Goal: Information Seeking & Learning: Compare options

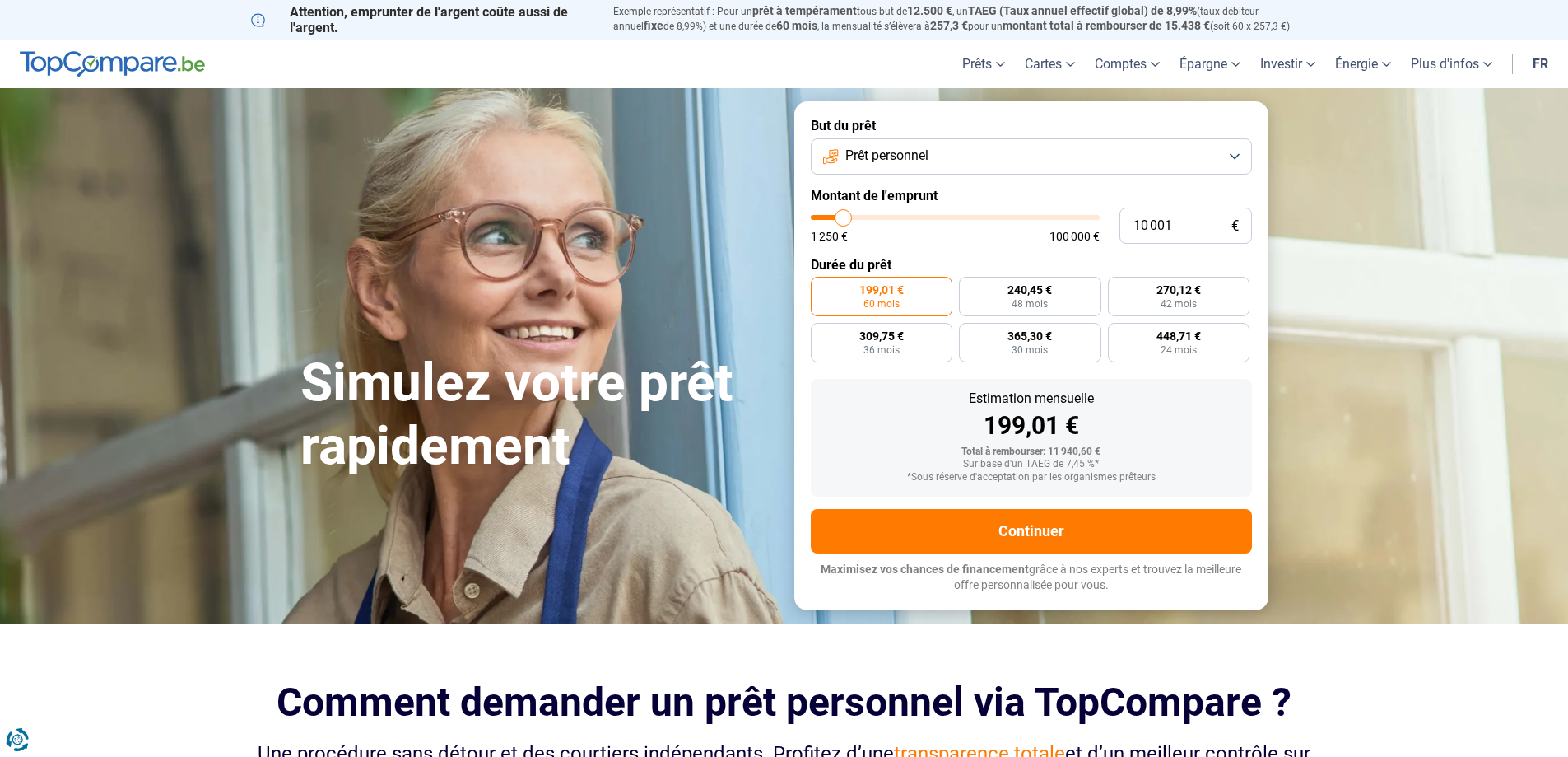
click at [972, 161] on button "Prêt personnel" at bounding box center [1031, 157] width 441 height 37
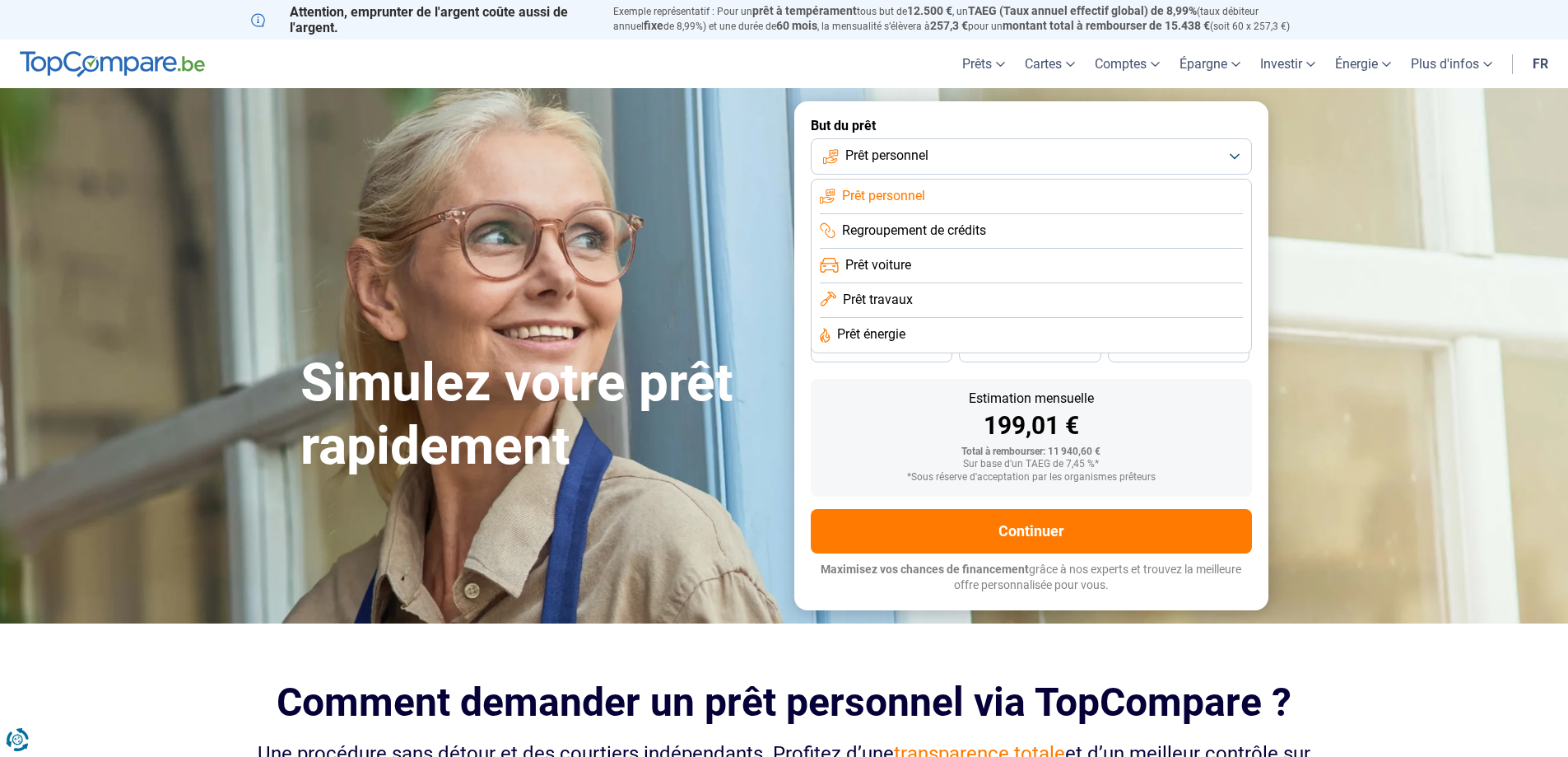
click at [972, 161] on button "Prêt personnel" at bounding box center [1031, 157] width 441 height 37
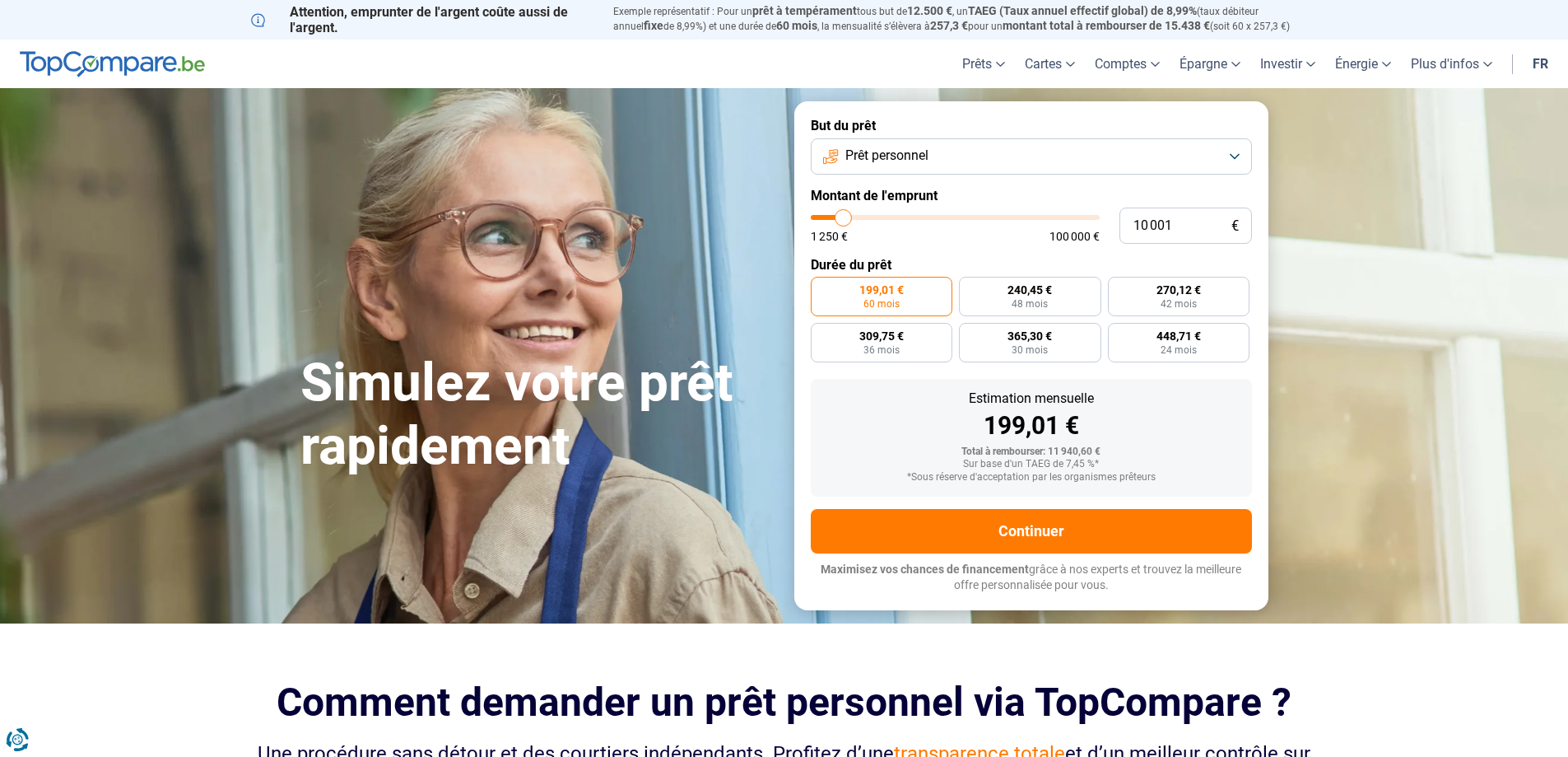
type input "10 250"
type input "10250"
type input "11 250"
type input "11250"
type input "12 000"
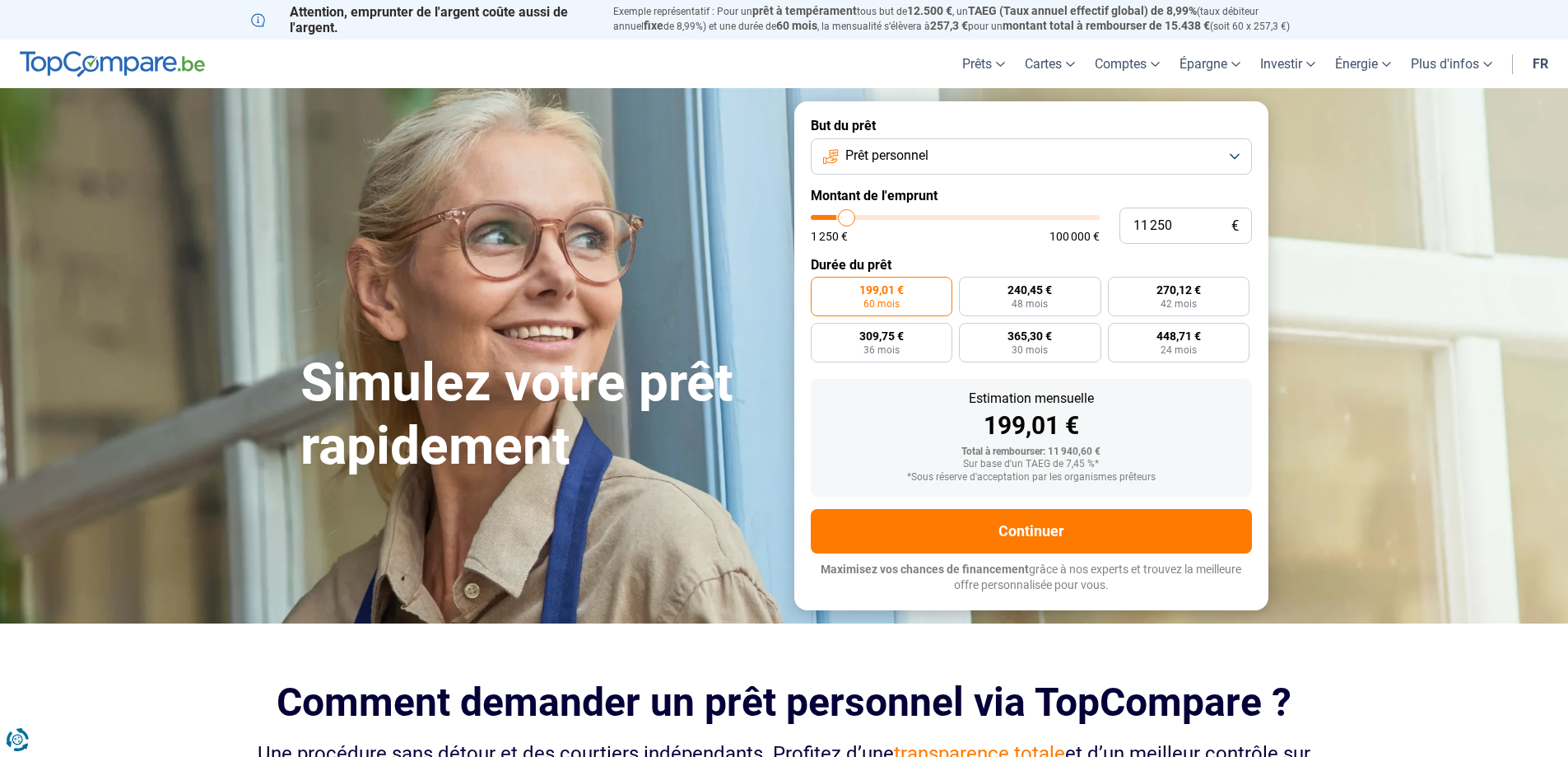
type input "12000"
type input "12 750"
type input "12750"
type input "13 000"
type input "13000"
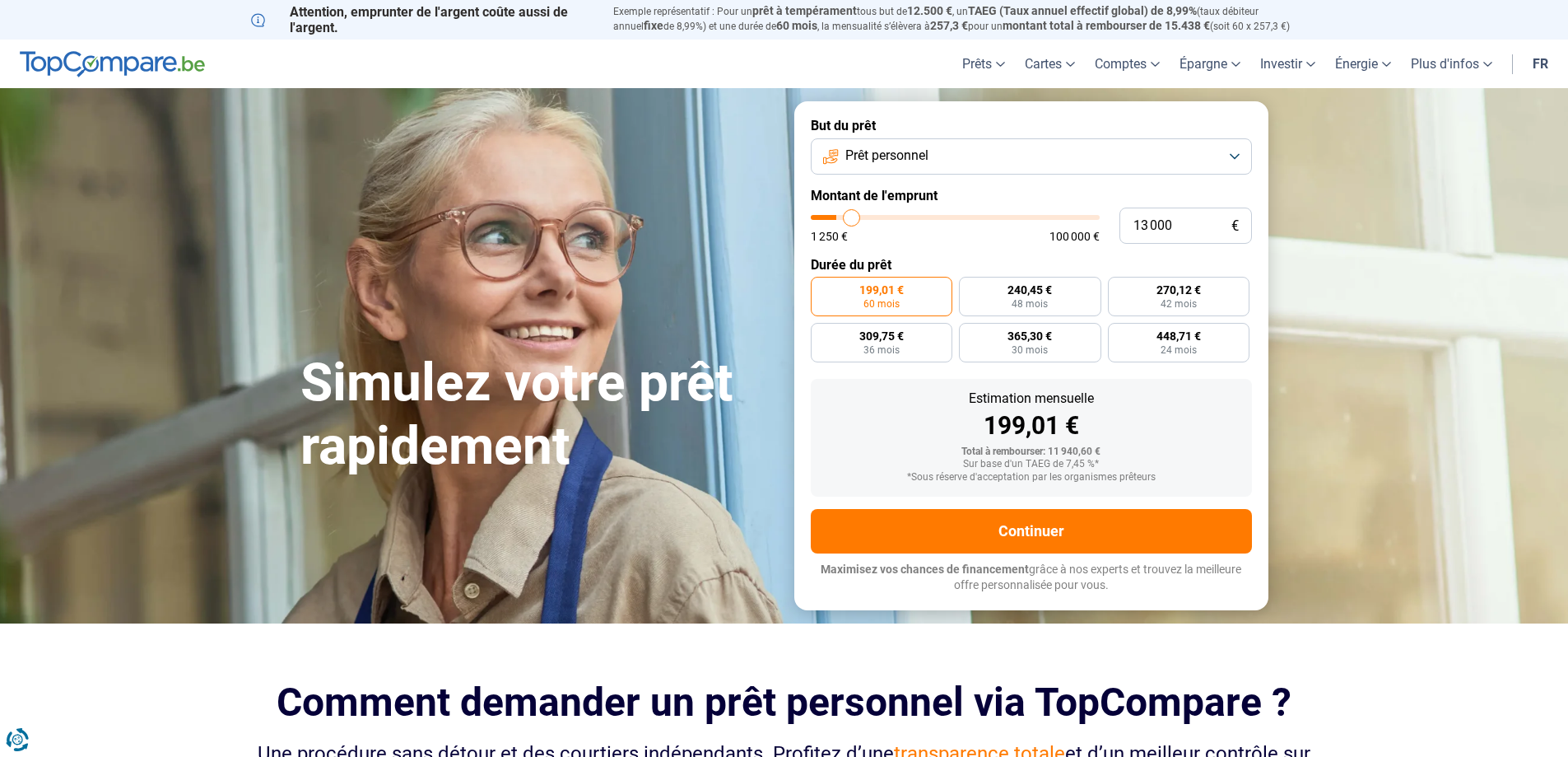
type input "14 000"
type input "14000"
type input "14 500"
type input "14500"
type input "15 000"
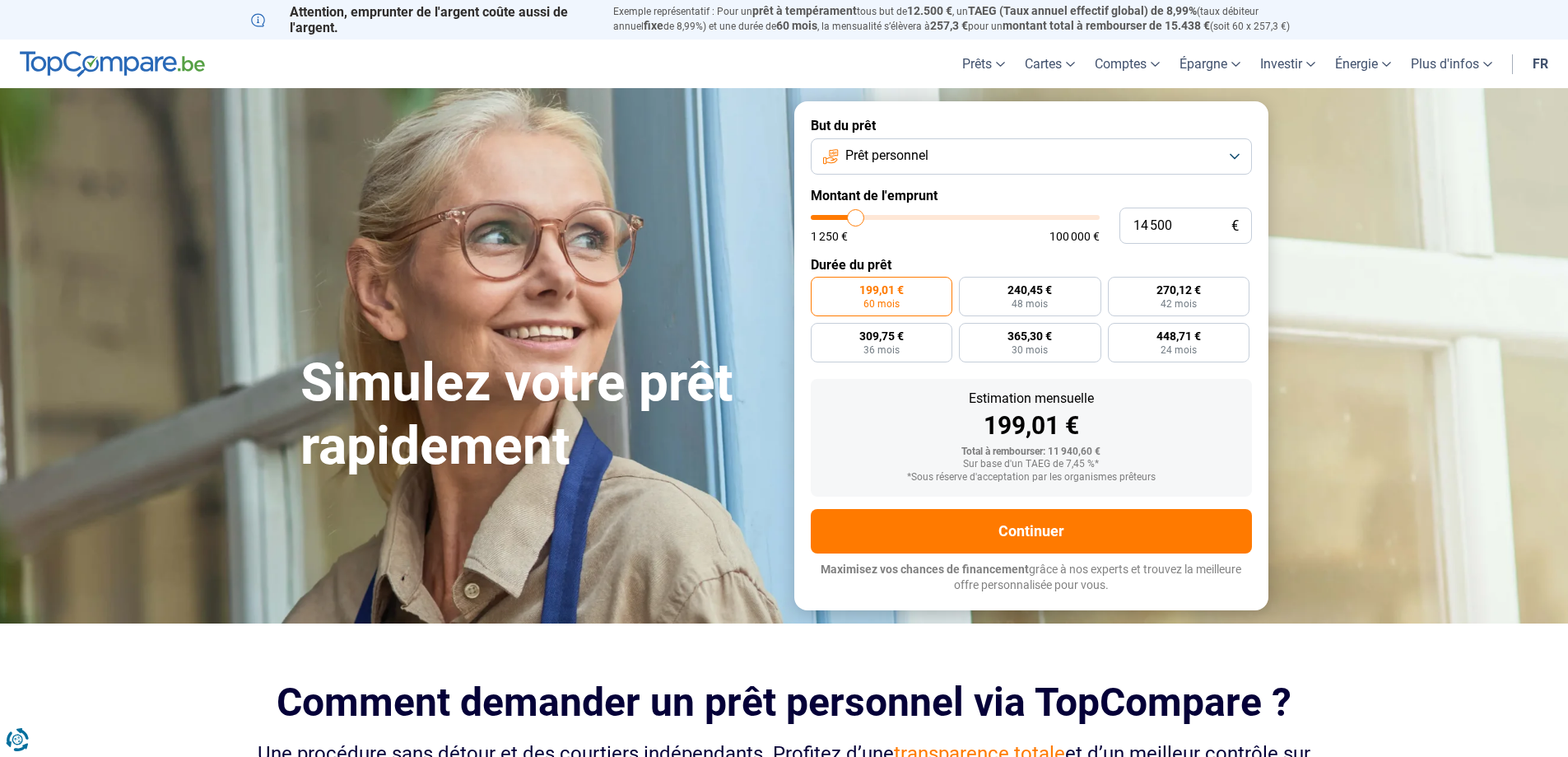
type input "15000"
type input "15 500"
type input "15500"
type input "14 750"
type input "14750"
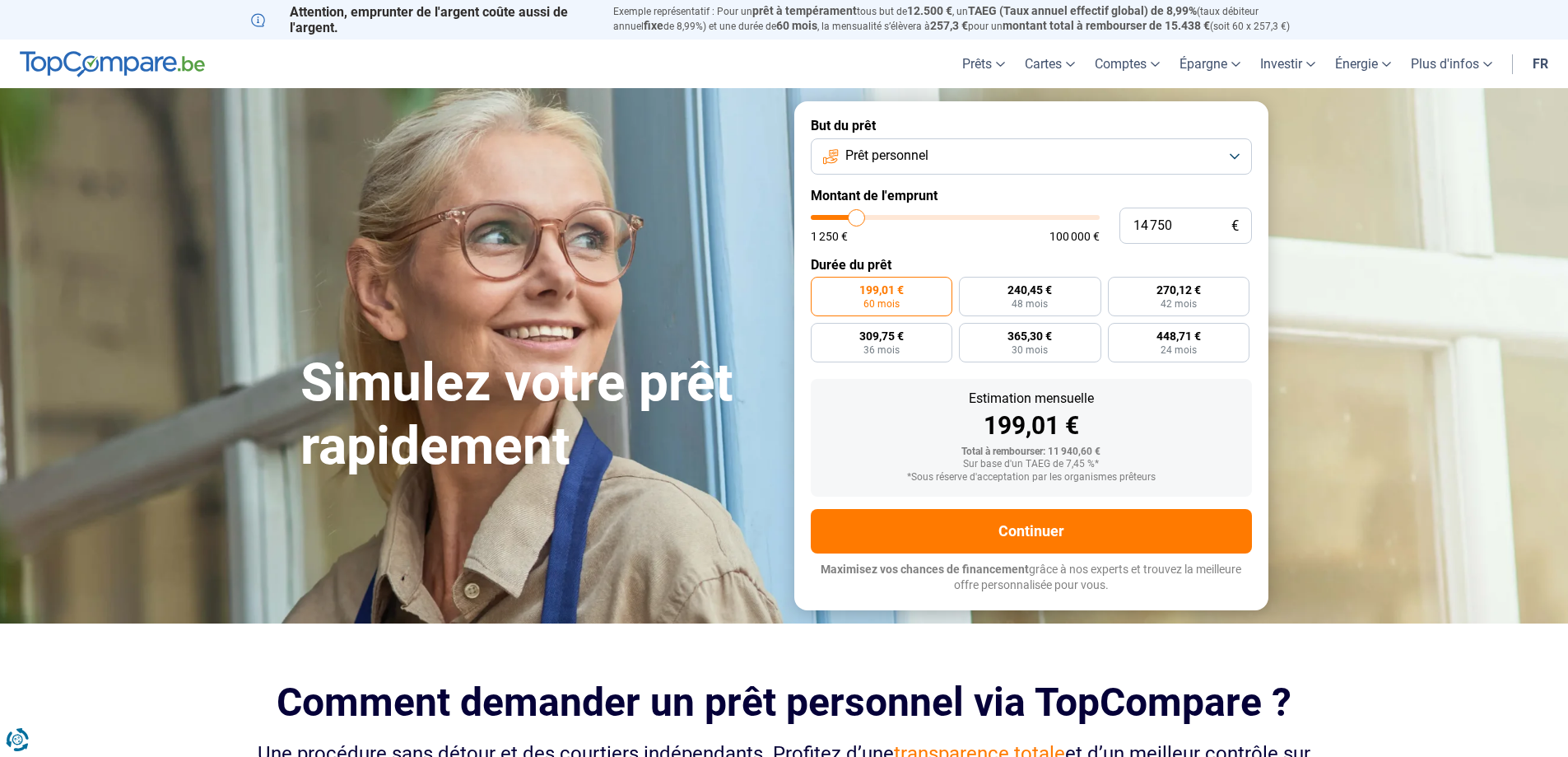
type input "14 250"
type input "14250"
type input "13 000"
type input "13000"
type input "12 500"
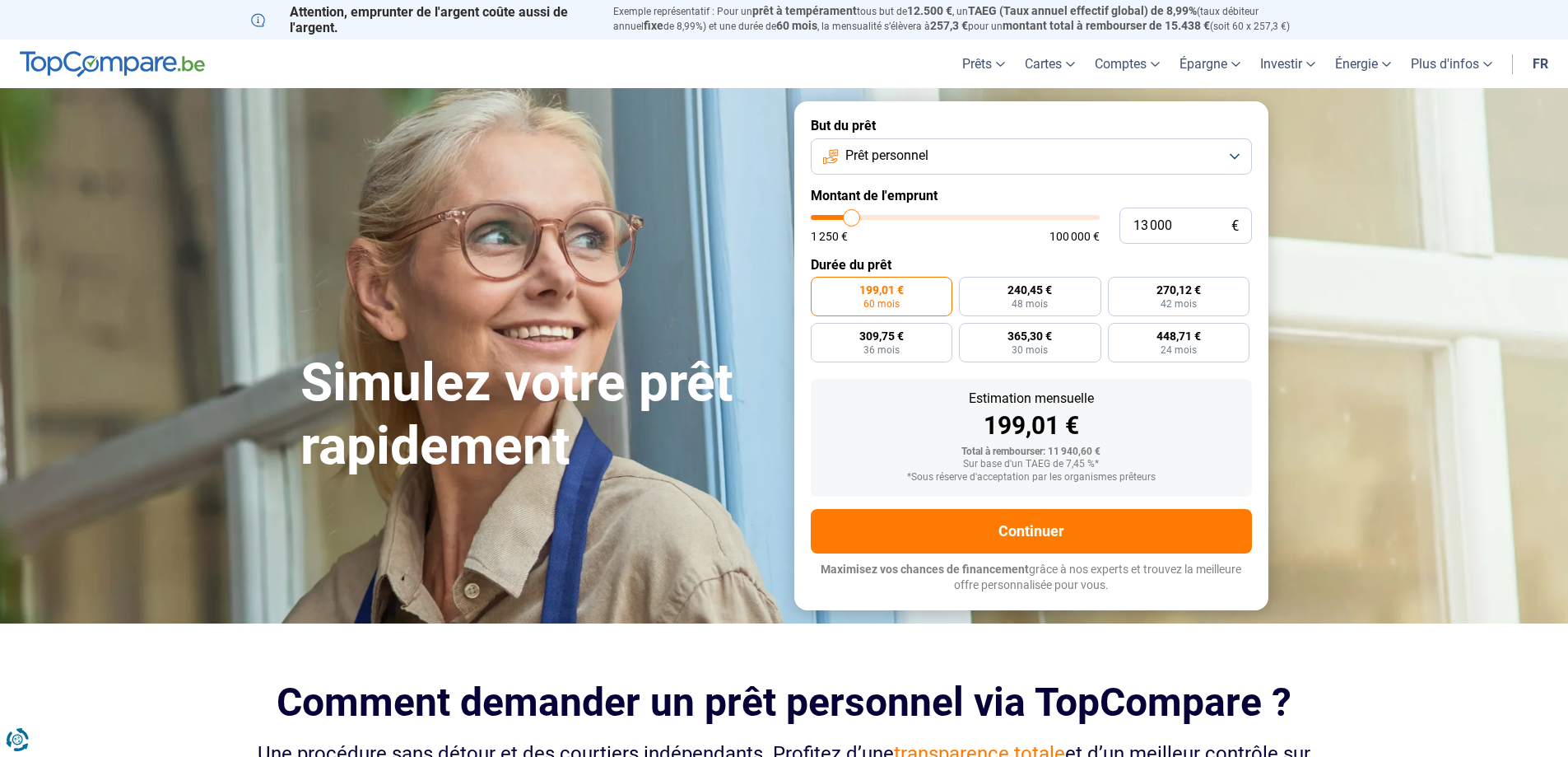
type input "12500"
type input "11 750"
type input "11750"
type input "11 500"
type input "11500"
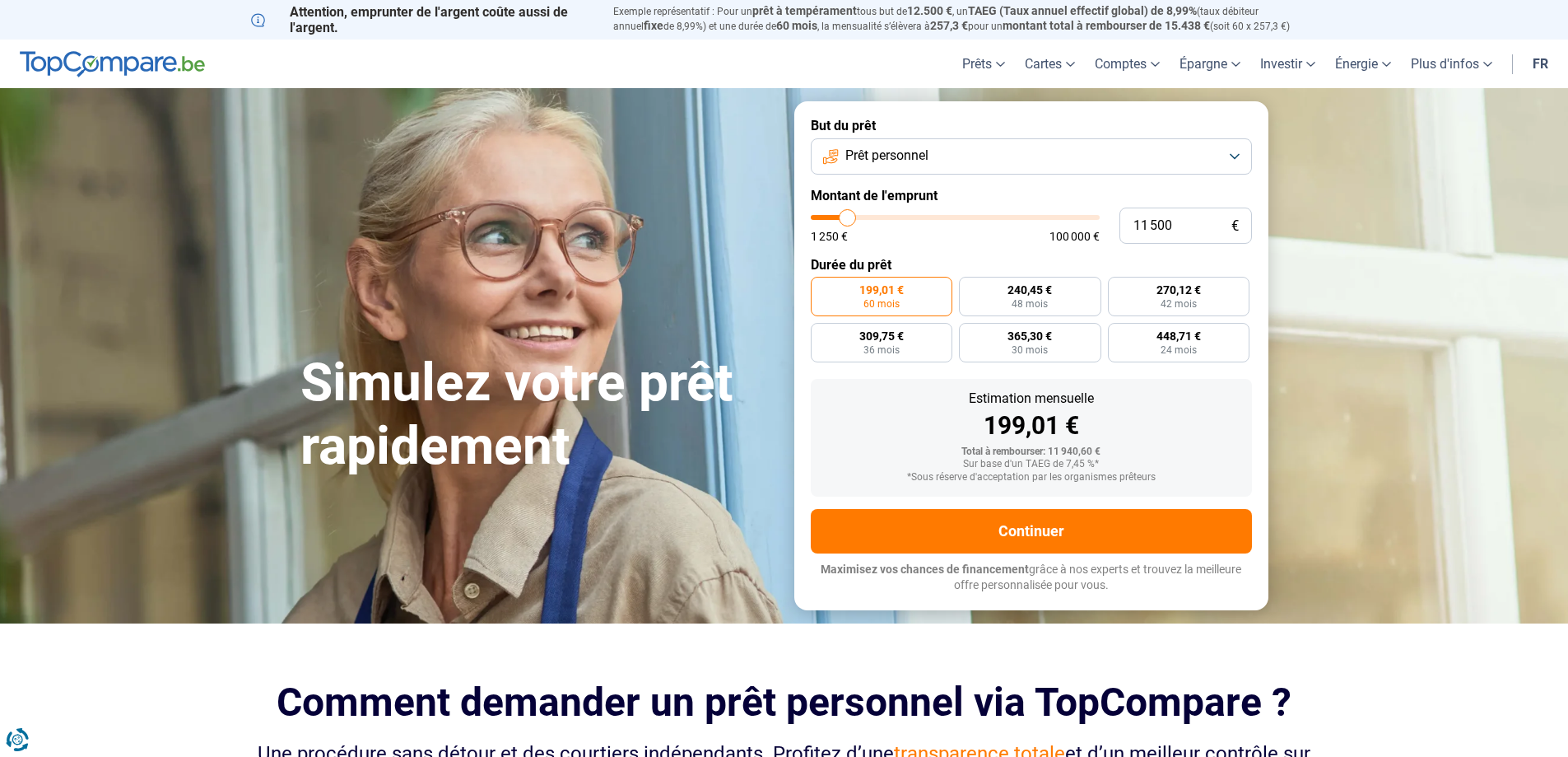
type input "11 250"
type input "11250"
type input "11 000"
type input "11000"
type input "10 500"
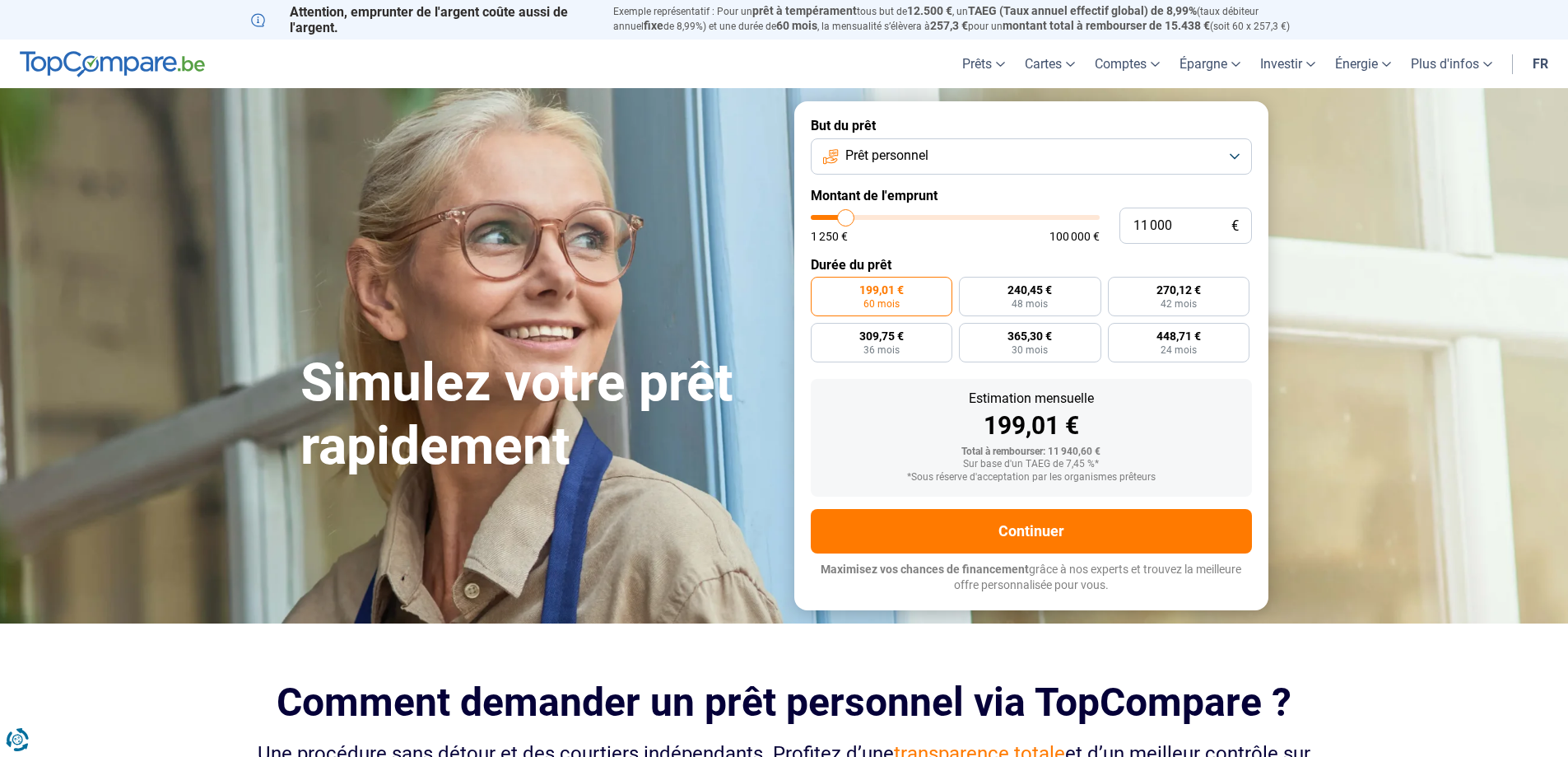
type input "10500"
type input "10 250"
type input "10250"
type input "10 000"
type input "10000"
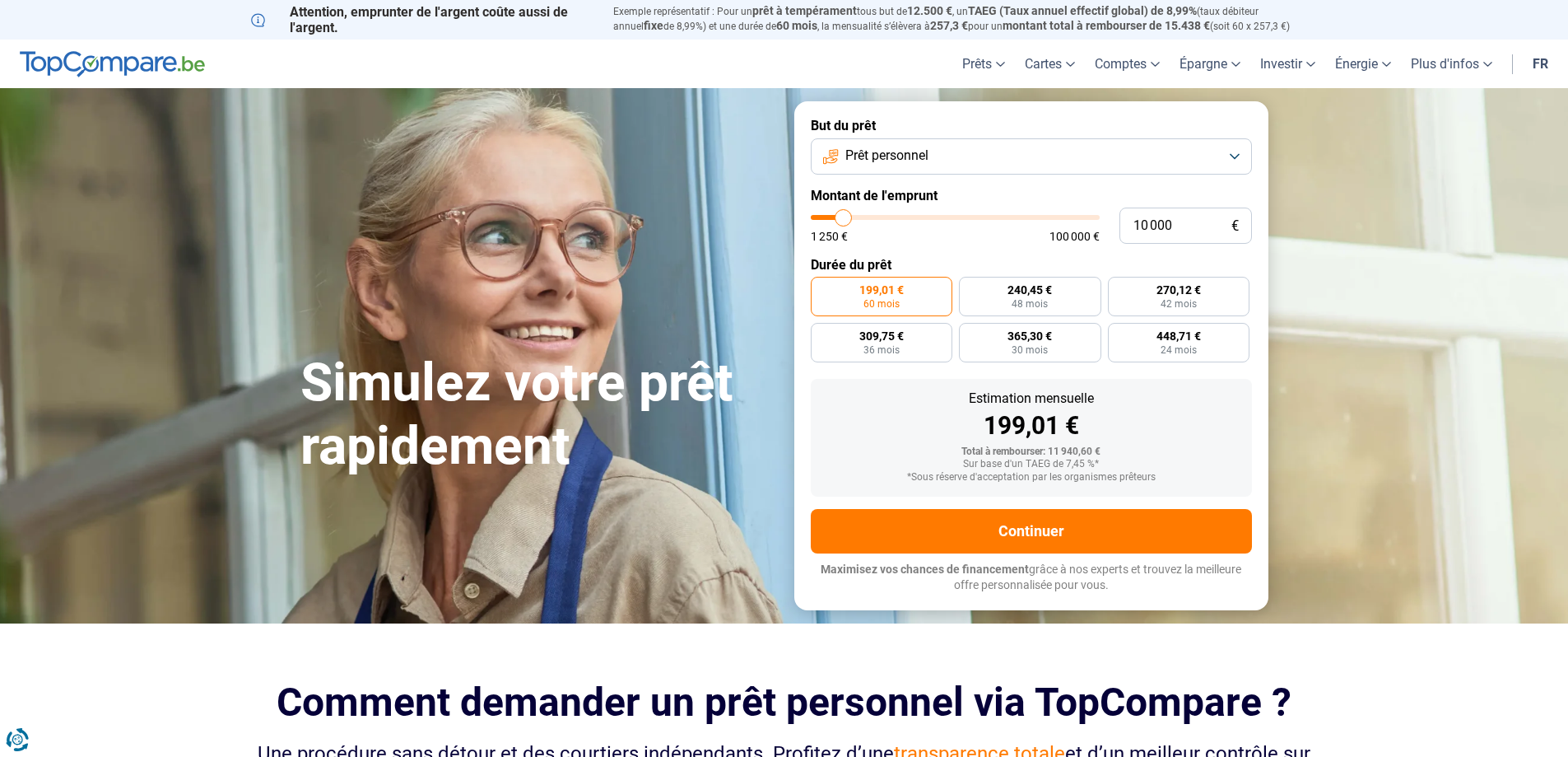
type input "9 500"
type input "9500"
type input "9 750"
type input "9750"
type input "10 000"
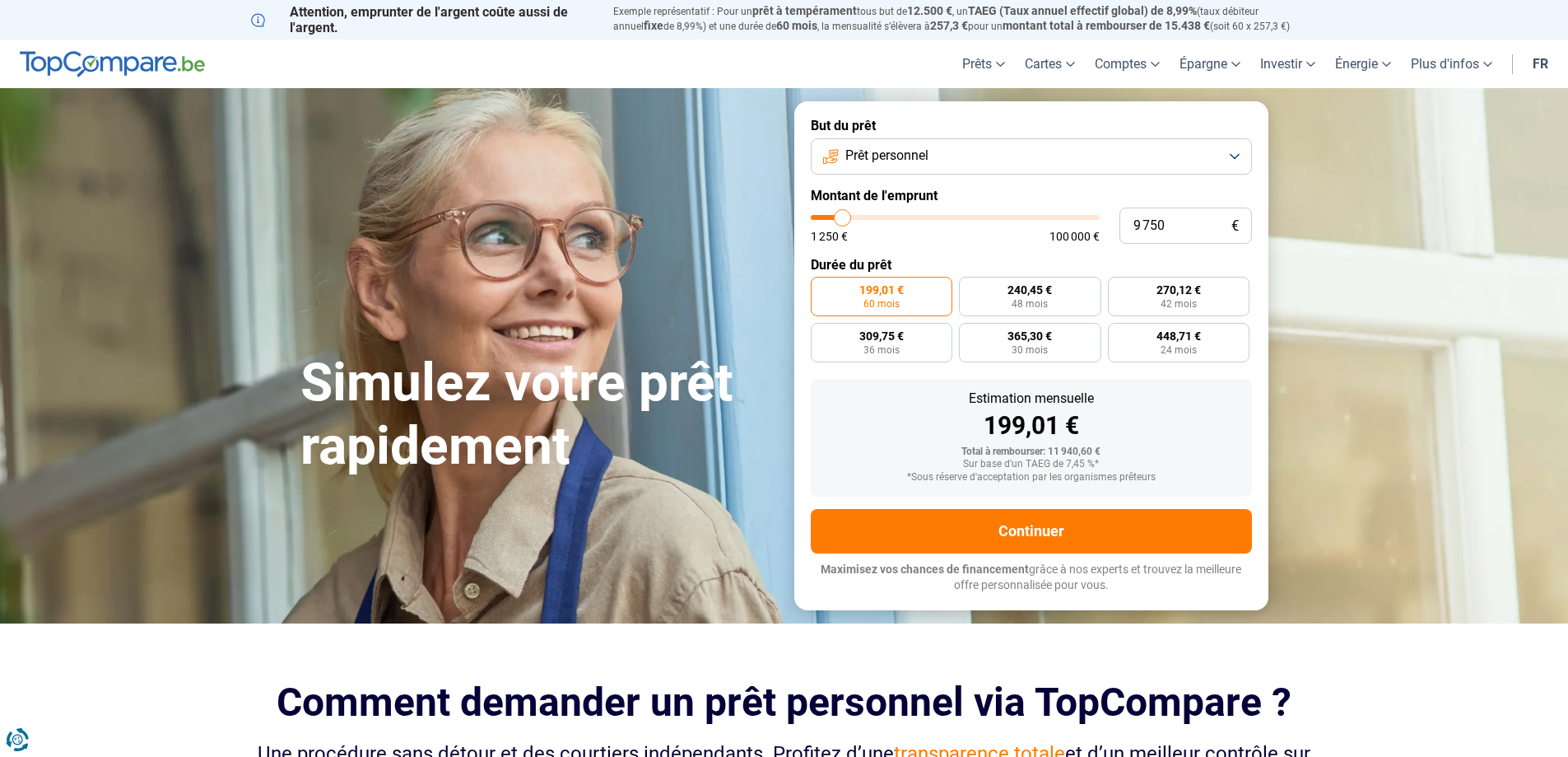
type input "10000"
click at [844, 220] on input "range" at bounding box center [955, 217] width 289 height 5
radio input "true"
type input "9 750"
type input "9750"
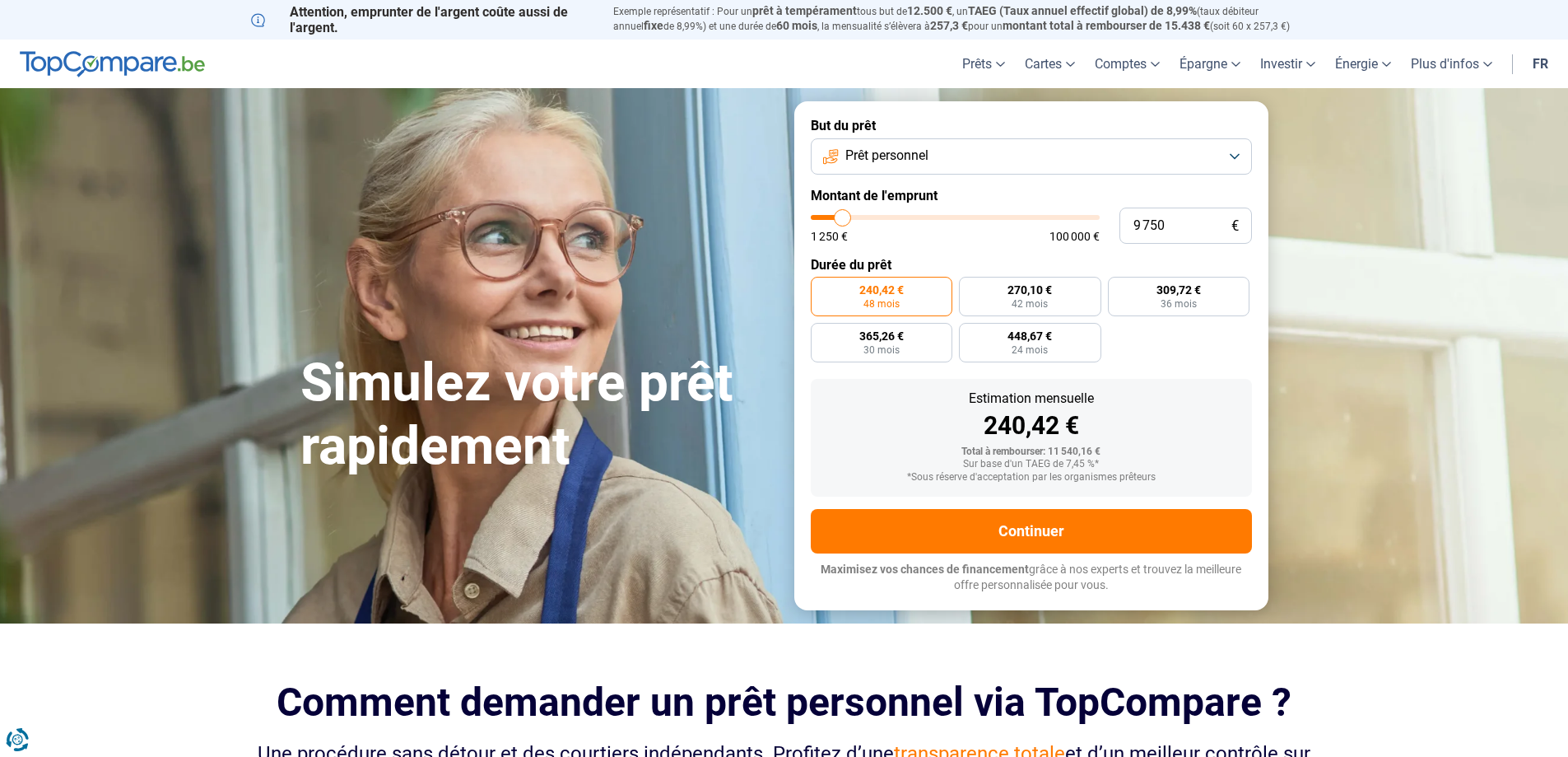
type input "9 000"
type input "9000"
type input "8 250"
type input "8250"
type input "8 000"
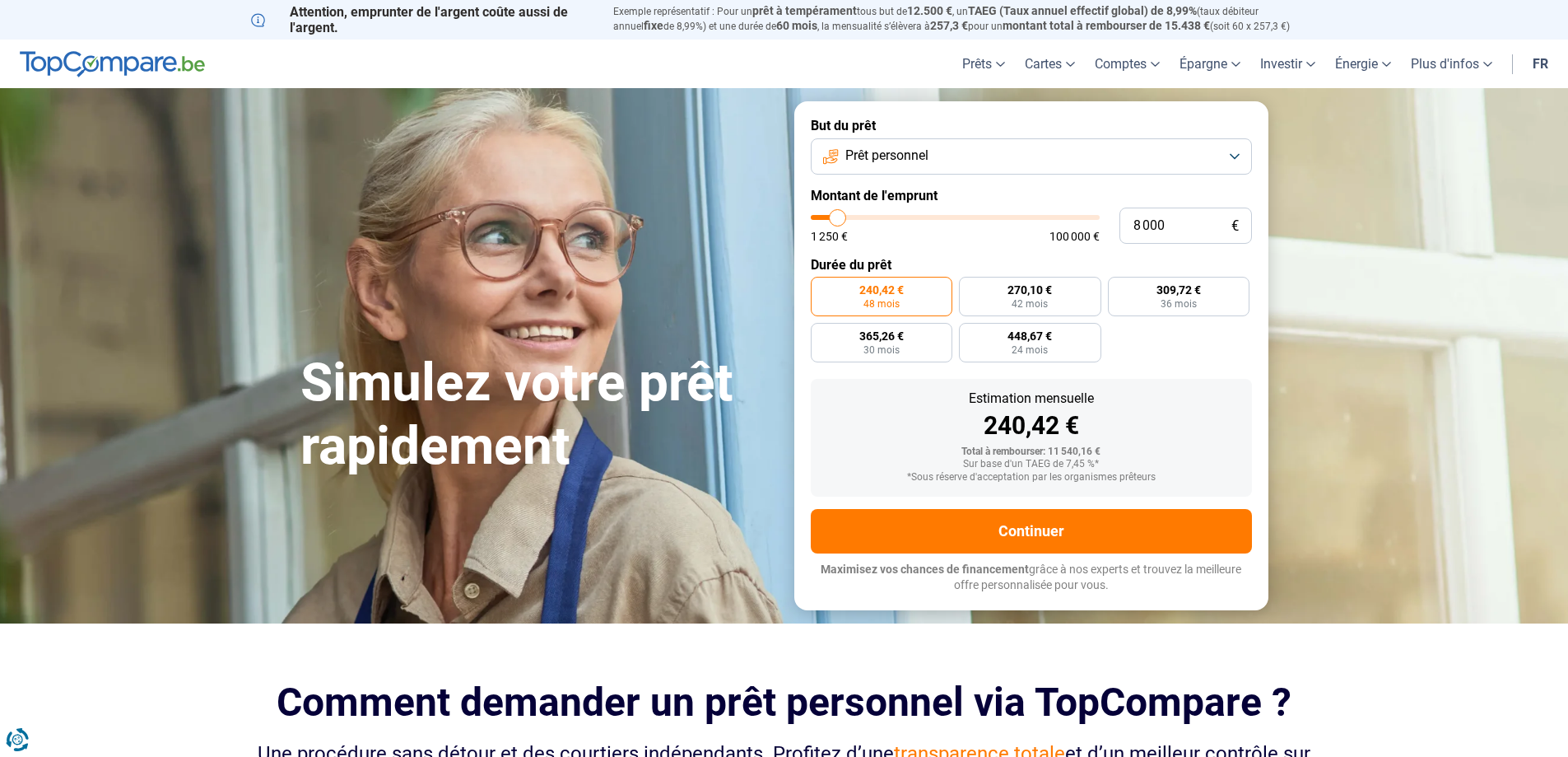
type input "8000"
click at [838, 220] on input "range" at bounding box center [955, 217] width 289 height 5
click at [1181, 228] on input "8 000" at bounding box center [1186, 226] width 133 height 37
type input "6"
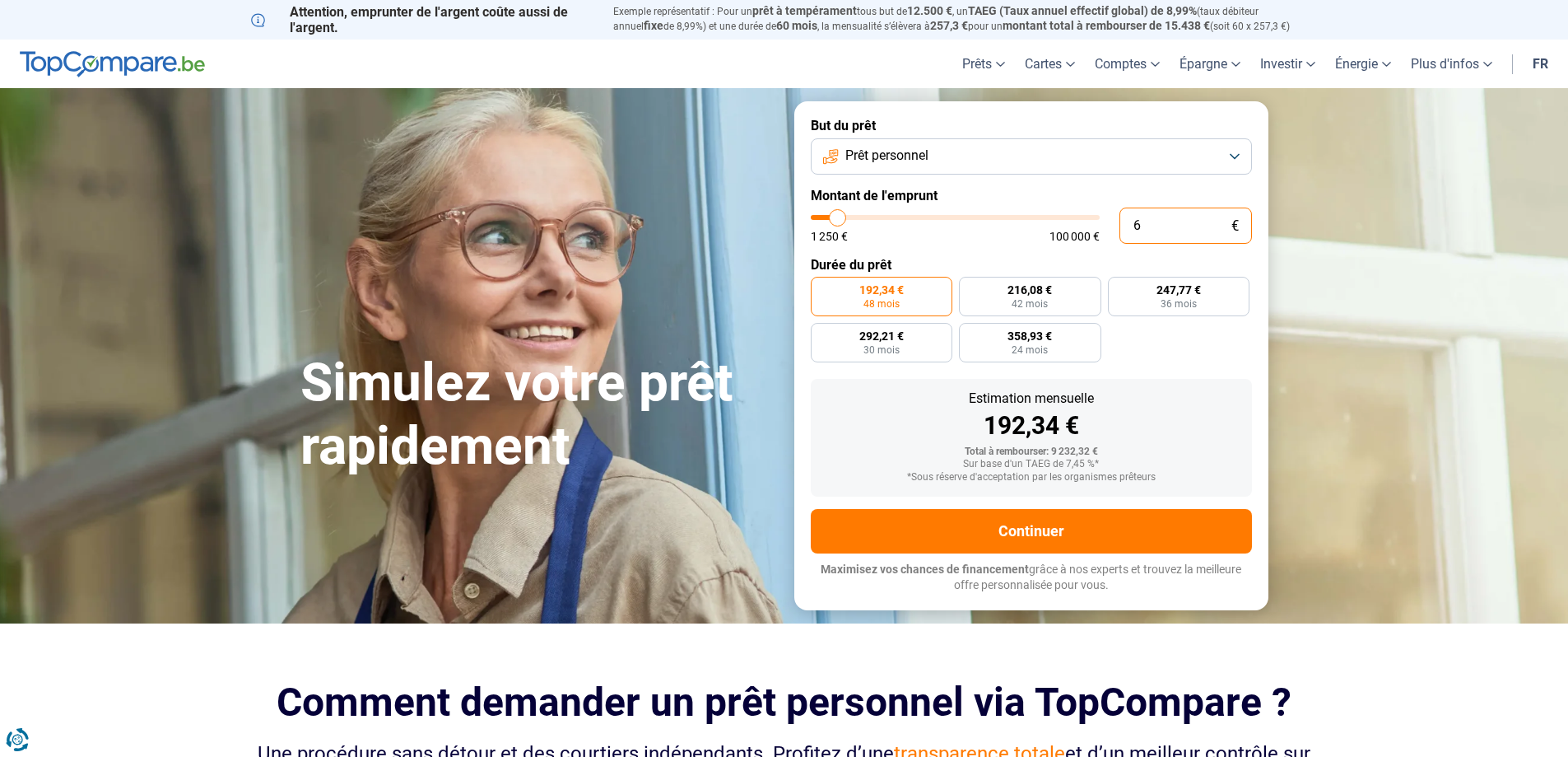
type input "1250"
type input "60"
type input "1250"
type input "600"
type input "1250"
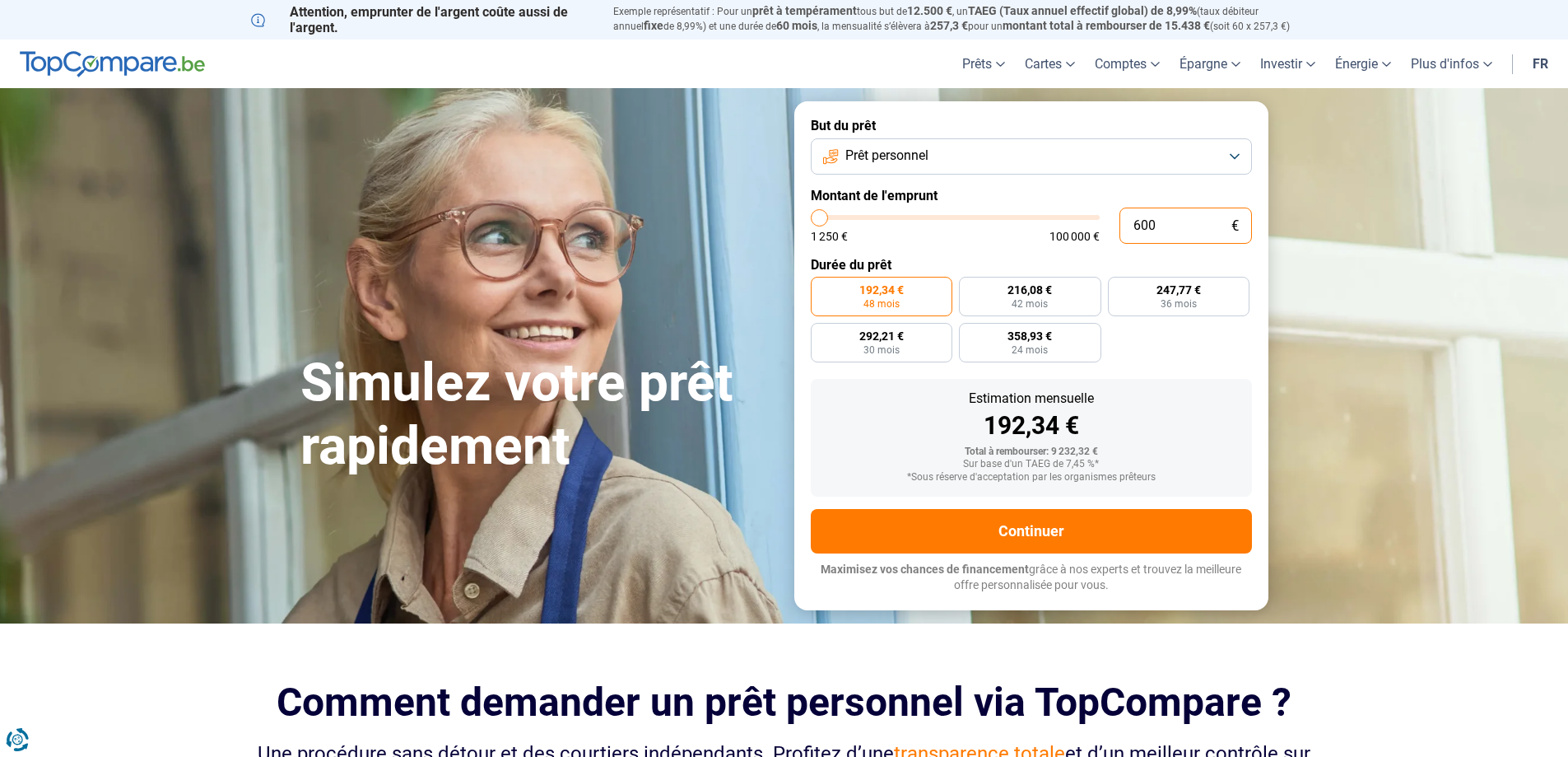
type input "6 000"
type input "6000"
radio input "true"
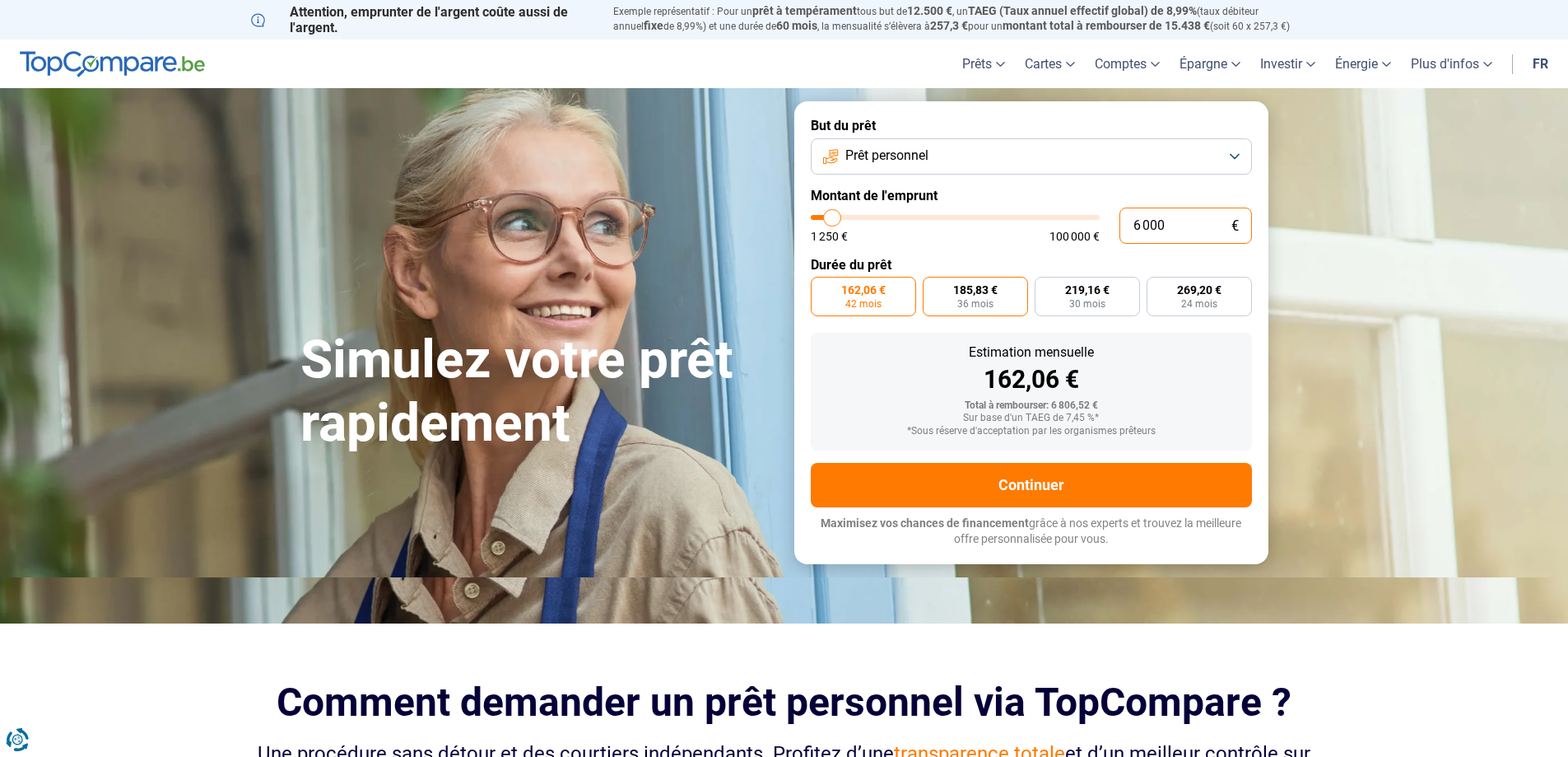
type input "6 000"
click at [976, 286] on span "185,83 €" at bounding box center [976, 290] width 45 height 12
click at [933, 286] on input "185,83 € 36 mois" at bounding box center [928, 281] width 11 height 11
radio input "true"
click at [876, 293] on span "162,06 €" at bounding box center [864, 290] width 45 height 12
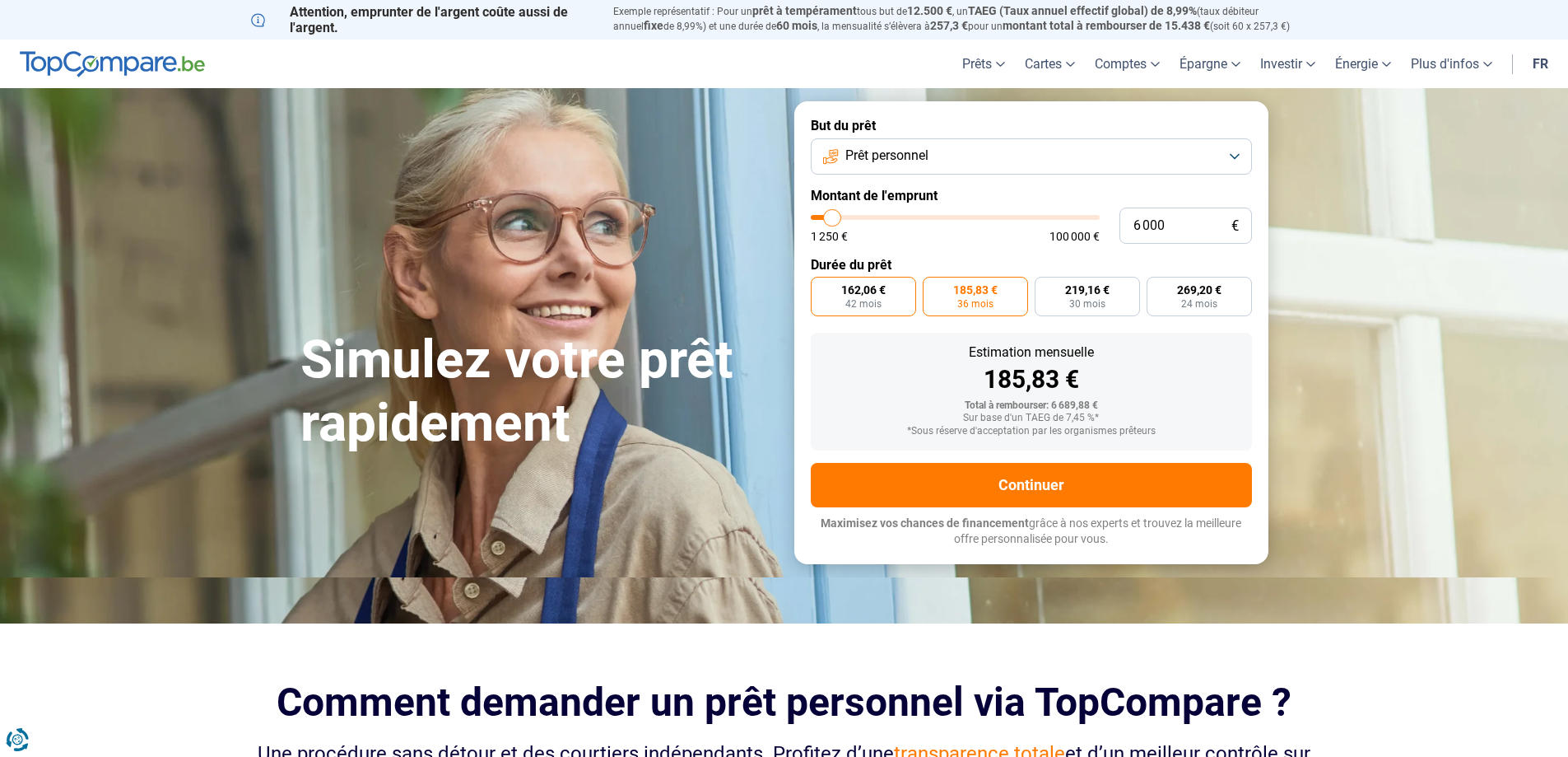
click at [821, 287] on input "162,06 € 42 mois" at bounding box center [816, 281] width 11 height 11
radio input "true"
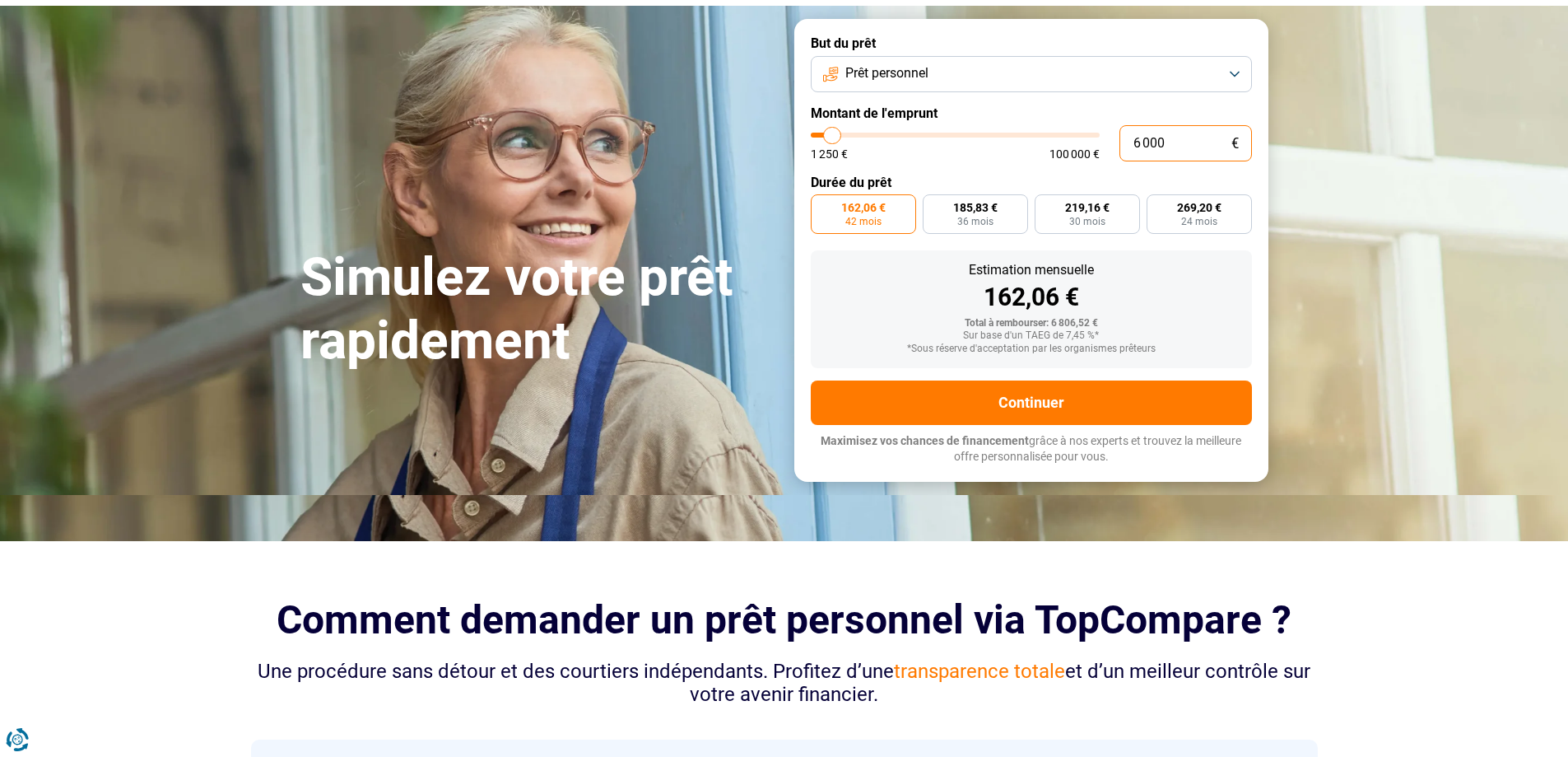
click at [1184, 151] on input "6 000" at bounding box center [1186, 144] width 133 height 37
click at [1183, 151] on input "6 000" at bounding box center [1186, 144] width 133 height 37
type input "8"
type input "1250"
type input "80"
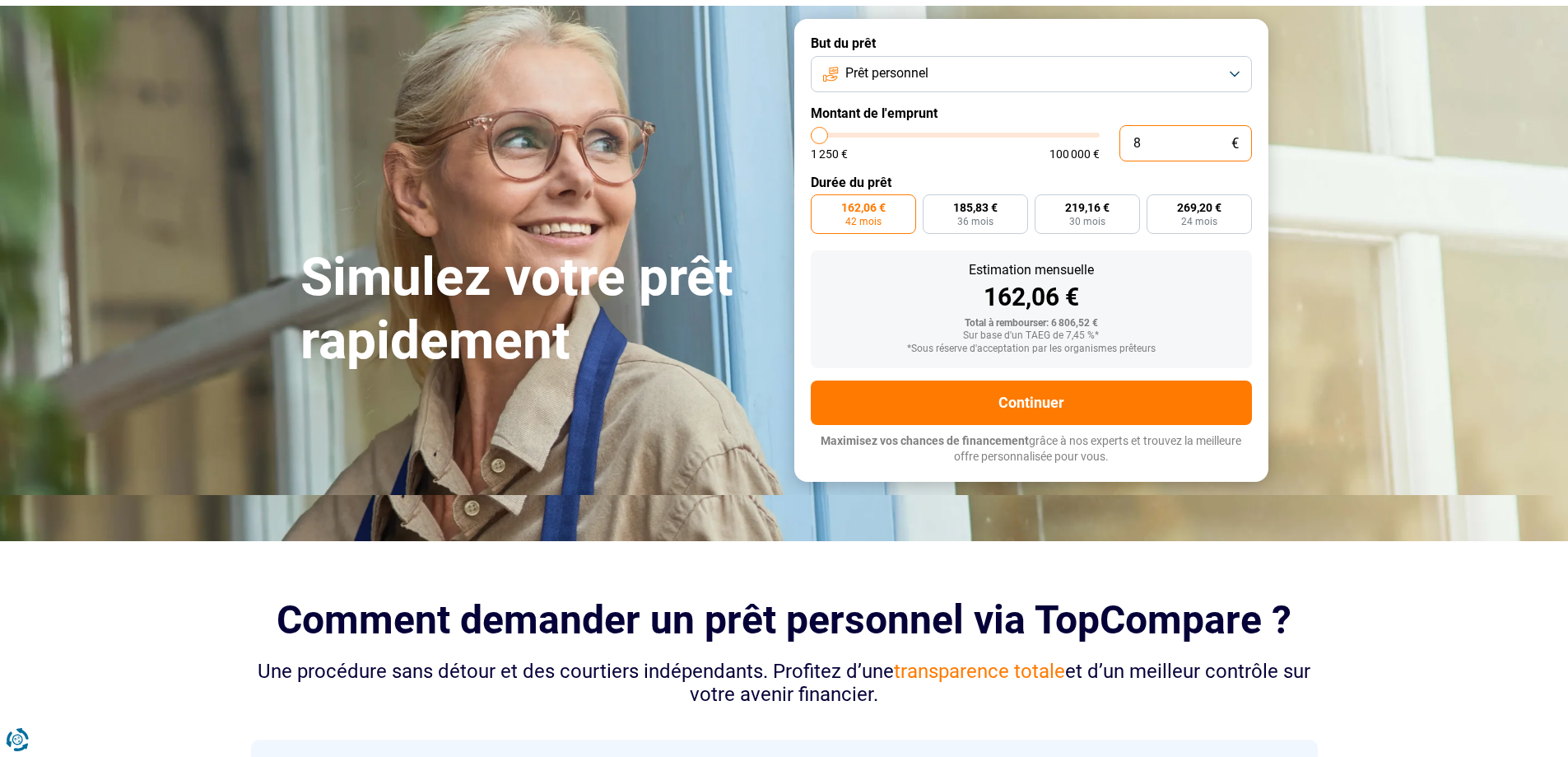
type input "1250"
type input "800"
type input "1250"
type input "8 000"
type input "8000"
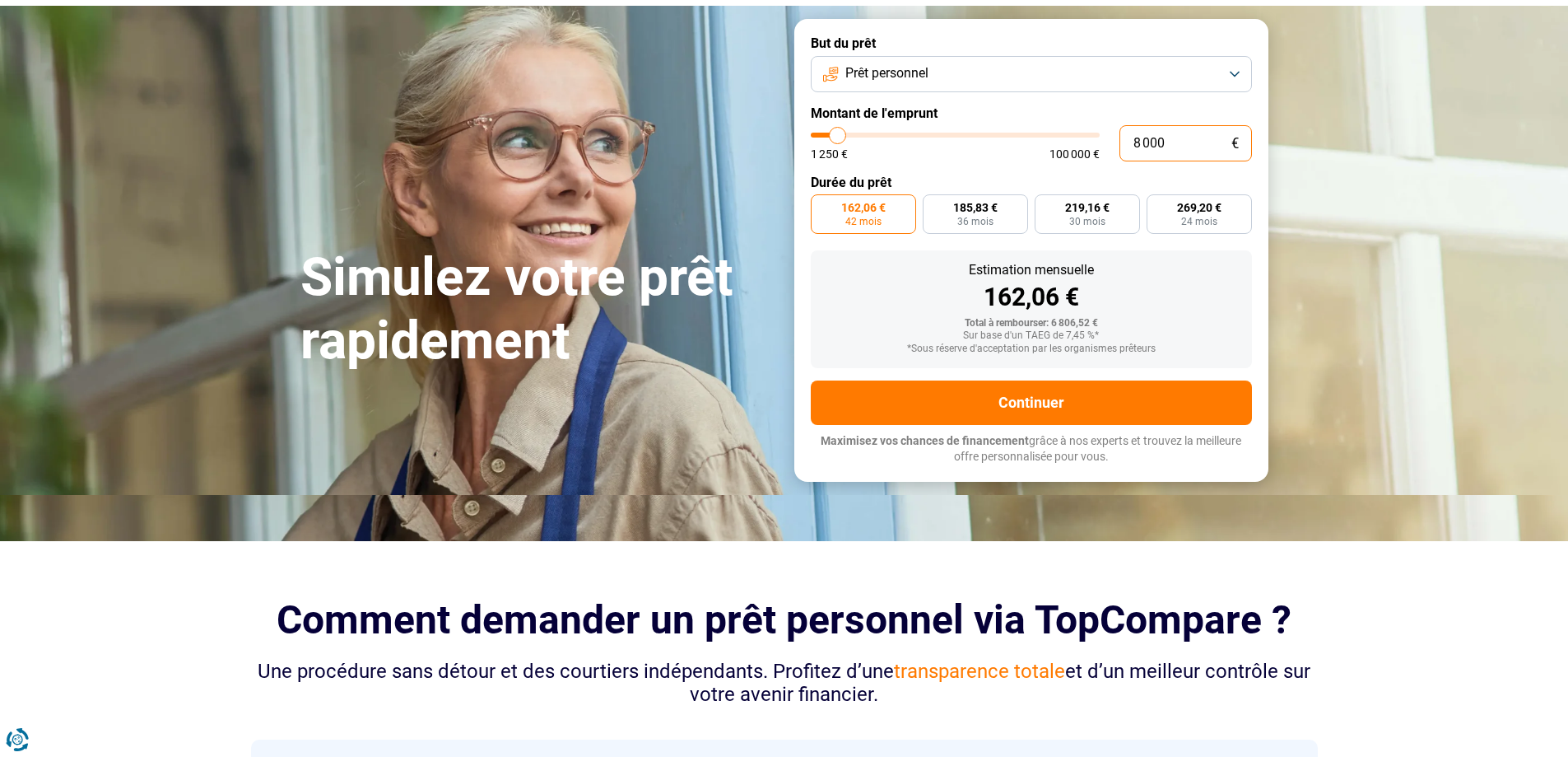
radio input "false"
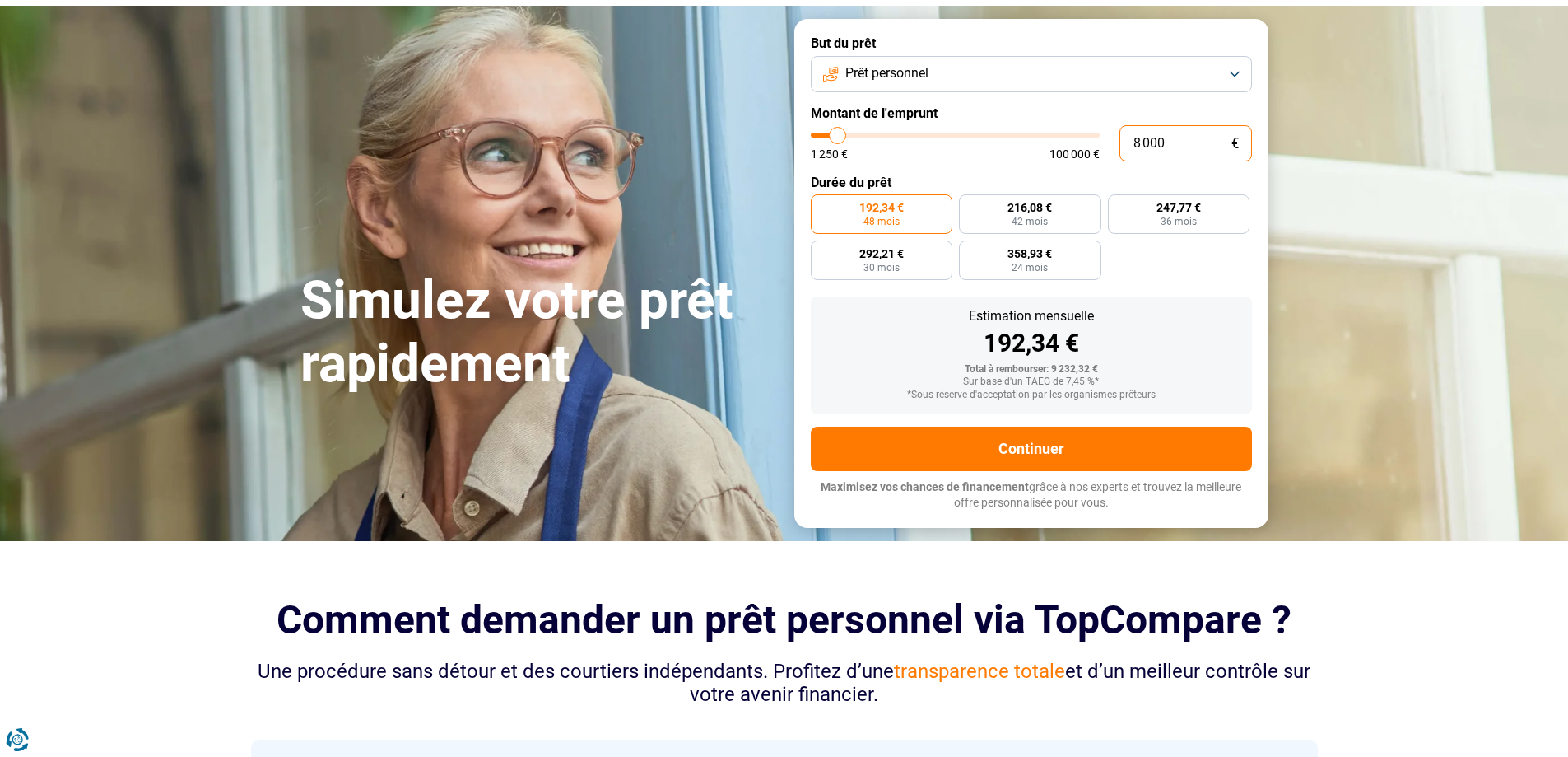
scroll to position [0, 0]
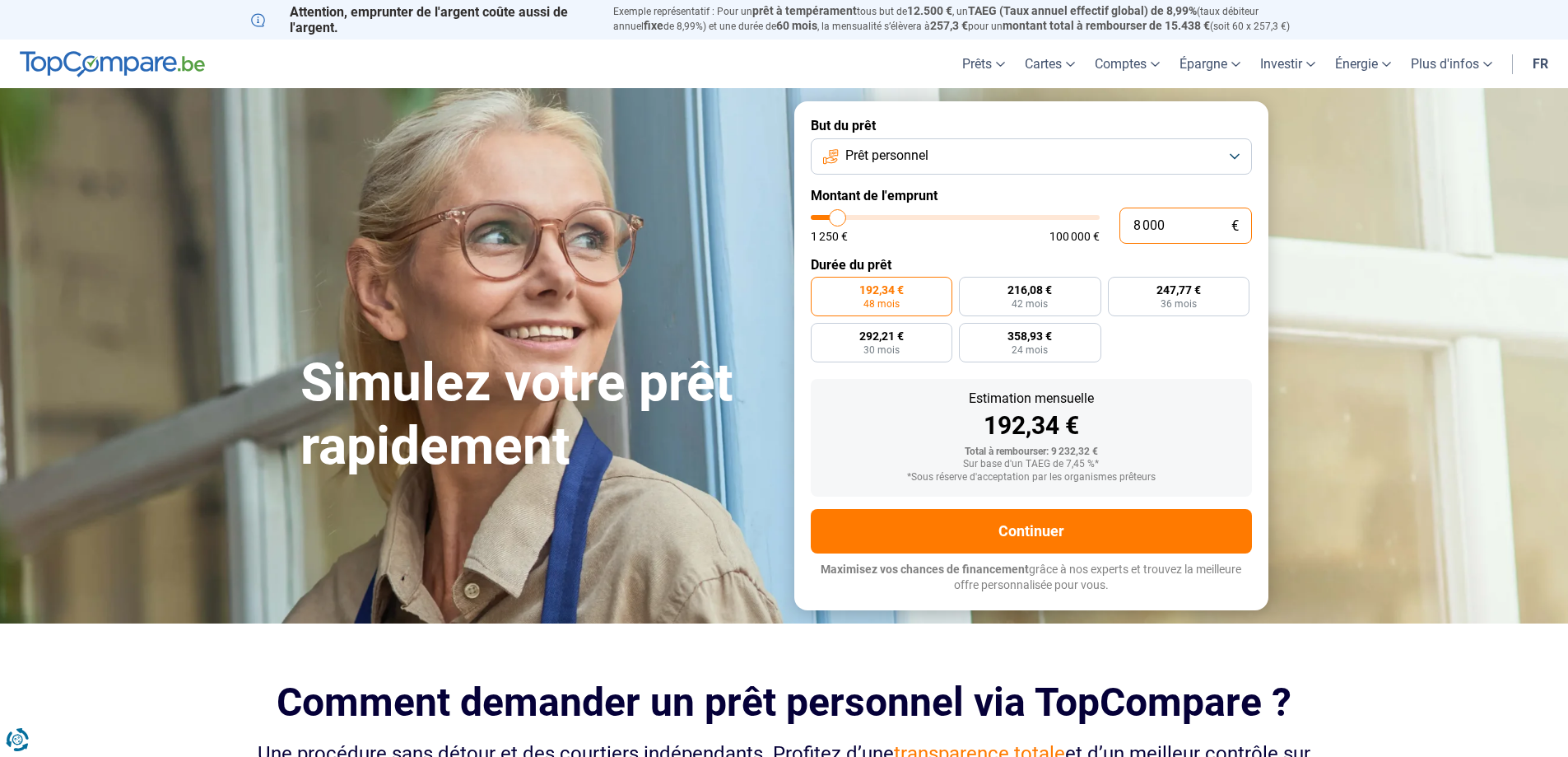
type input "8 000"
click at [1145, 365] on form "But du prêt Prêt personnel Montant de l'emprunt 8 000 € 1 250 € 100 000 € Durée…" at bounding box center [1030, 355] width 474 height 508
